Goal: Information Seeking & Learning: Learn about a topic

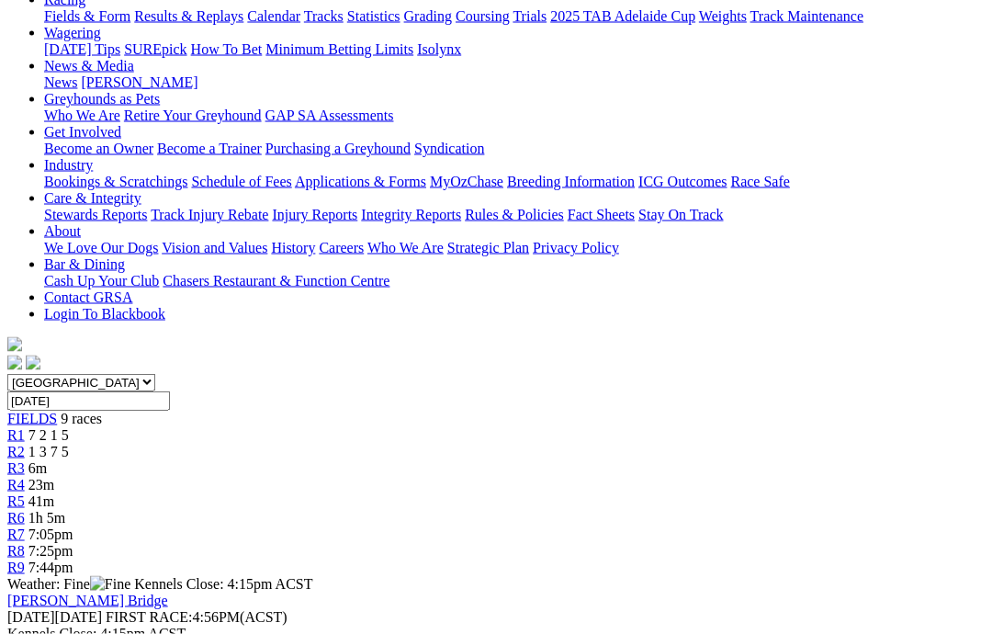
scroll to position [228, 0]
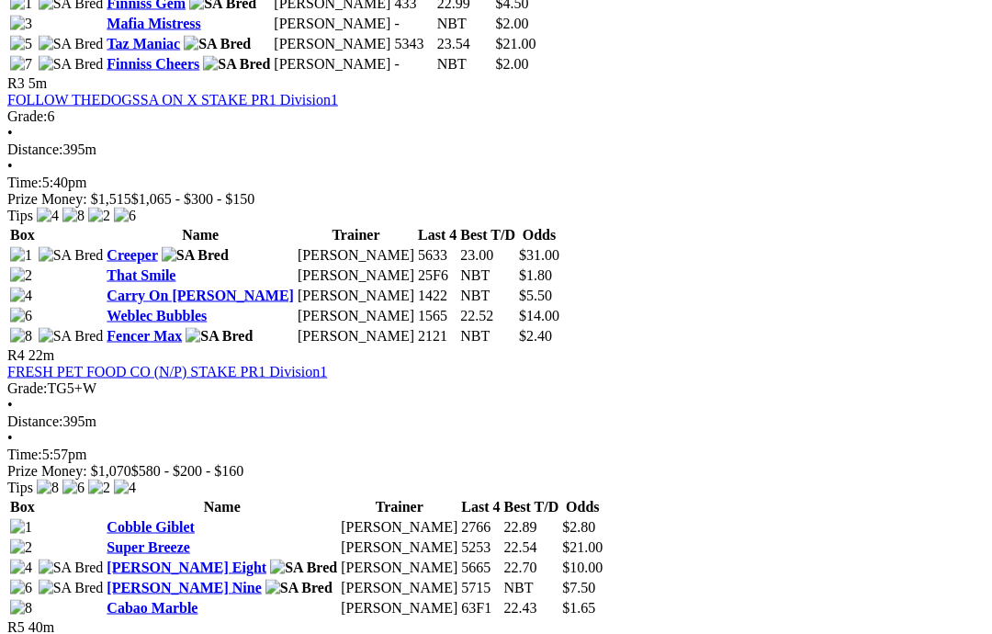
scroll to position [1396, 0]
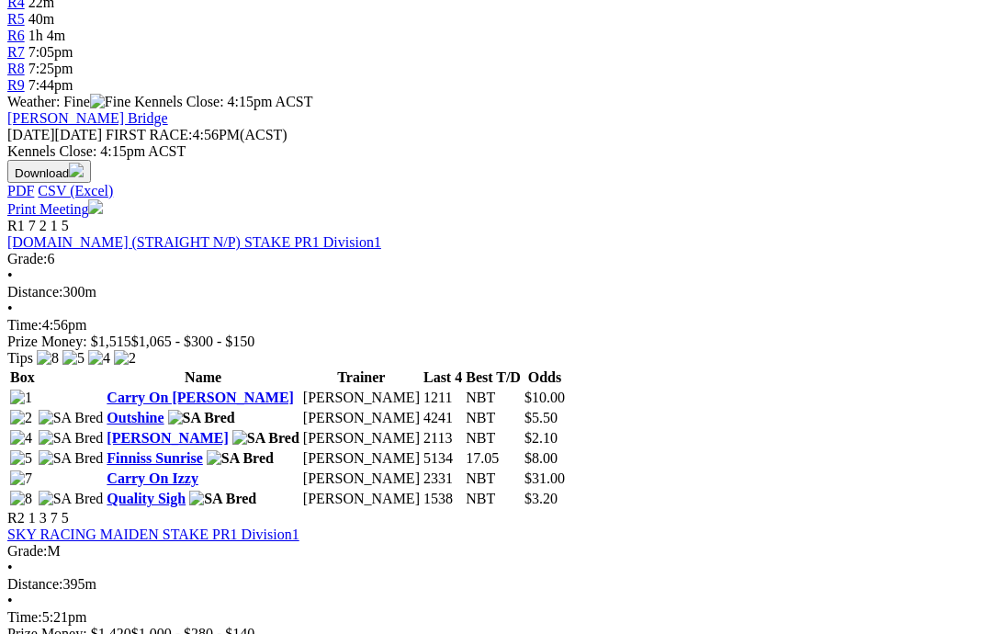
scroll to position [686, 0]
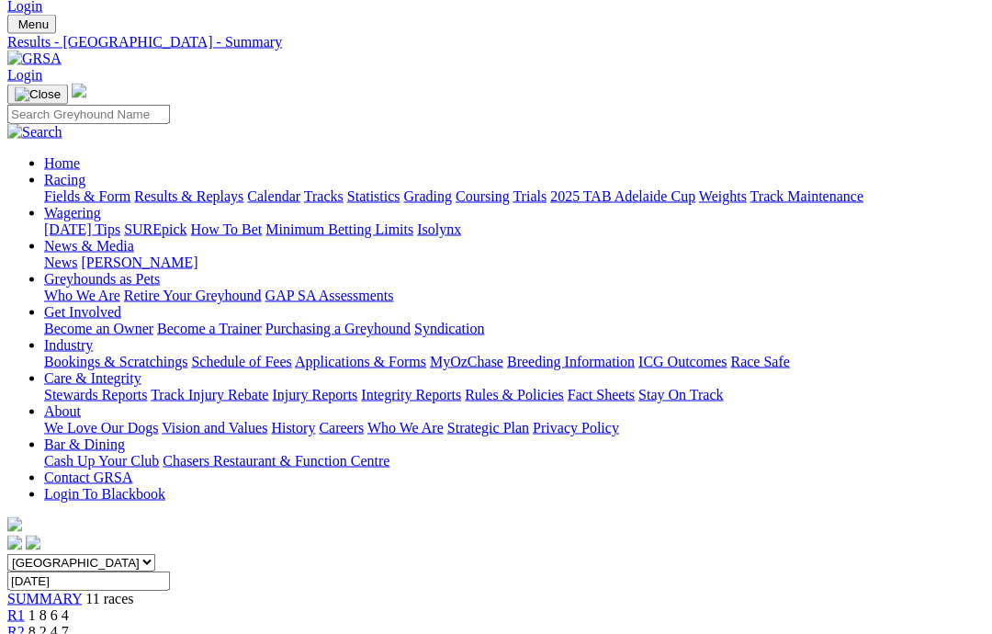
scroll to position [48, 0]
